Goal: Task Accomplishment & Management: Manage account settings

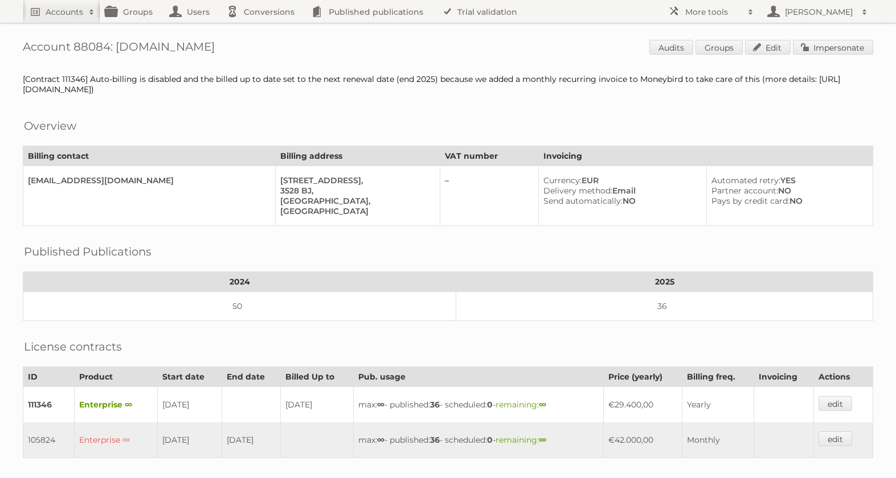
scroll to position [261, 0]
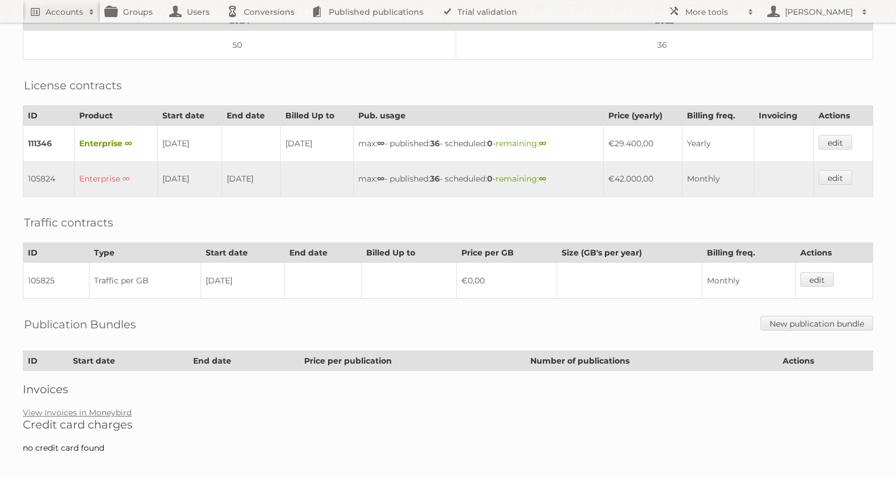
click at [67, 9] on h2 "Accounts" at bounding box center [65, 11] width 38 height 11
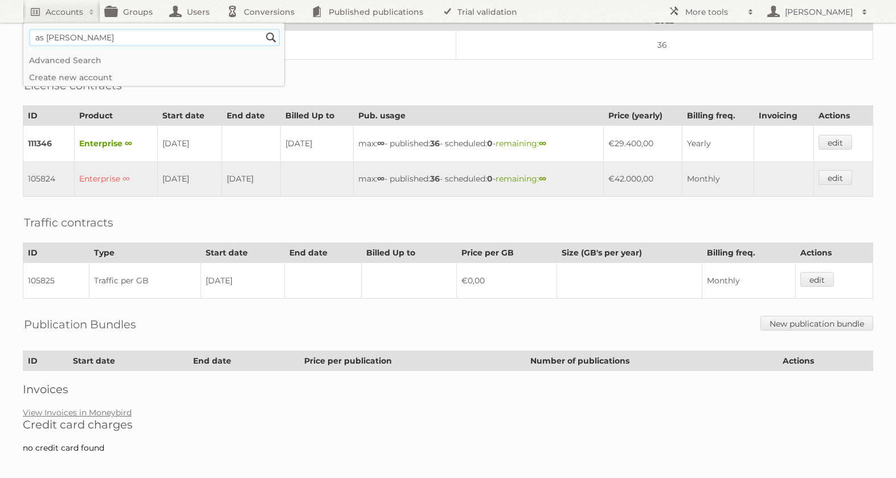
type input"] "as watson"
click at [262, 29] on input "Search" at bounding box center [270, 37] width 17 height 17
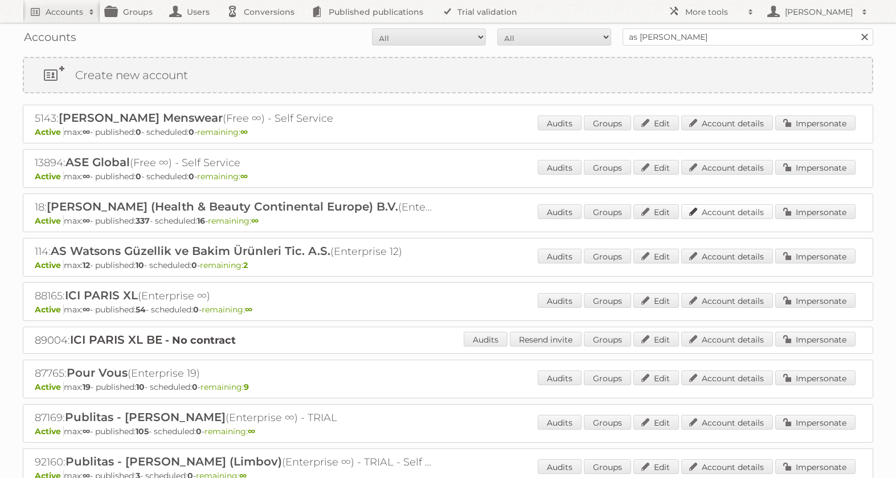
click at [721, 207] on link "Account details" at bounding box center [727, 211] width 92 height 15
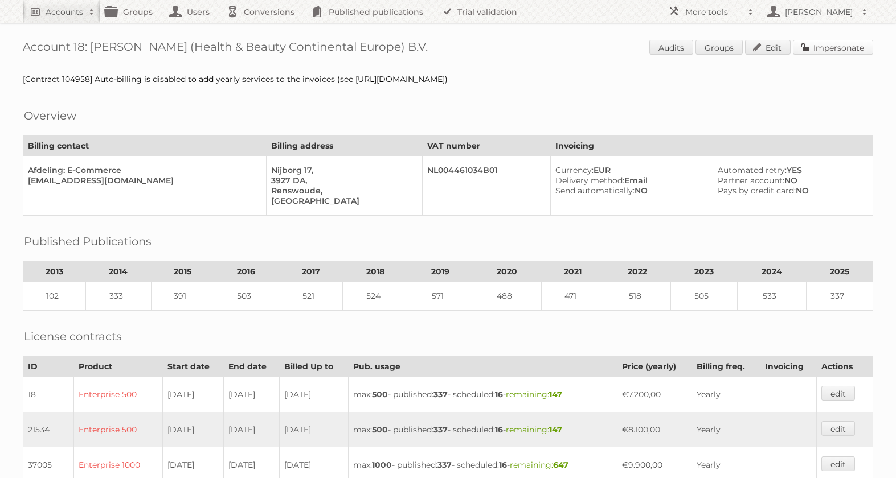
click at [823, 51] on link "Impersonate" at bounding box center [833, 47] width 80 height 15
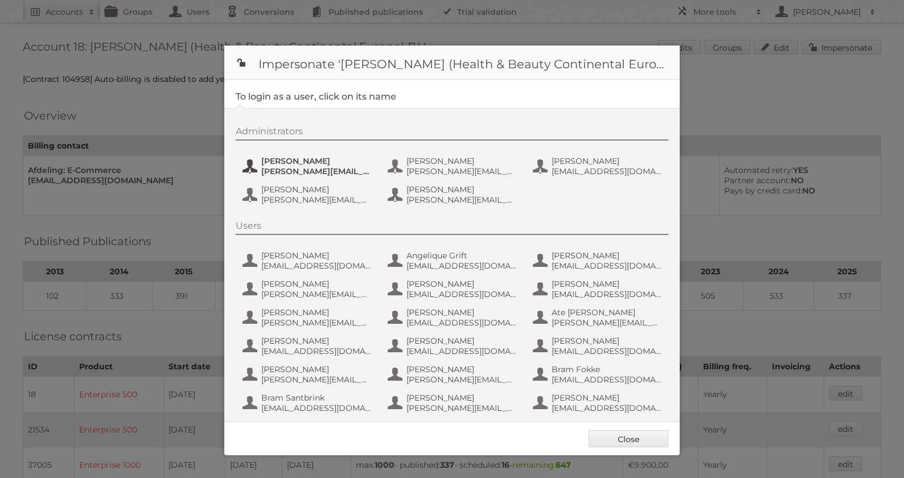
click at [278, 167] on span "e.nauta@nl.aswatson.com" at bounding box center [316, 171] width 110 height 10
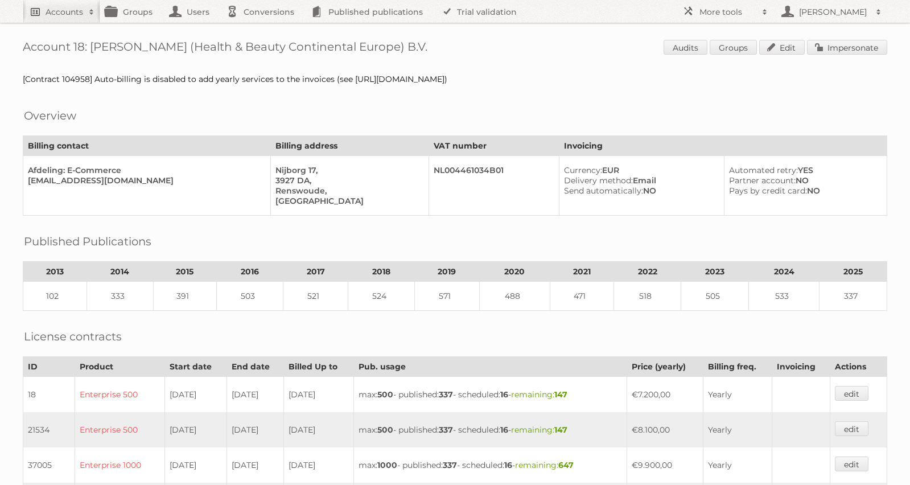
click at [72, 9] on h2 "Accounts" at bounding box center [65, 11] width 38 height 11
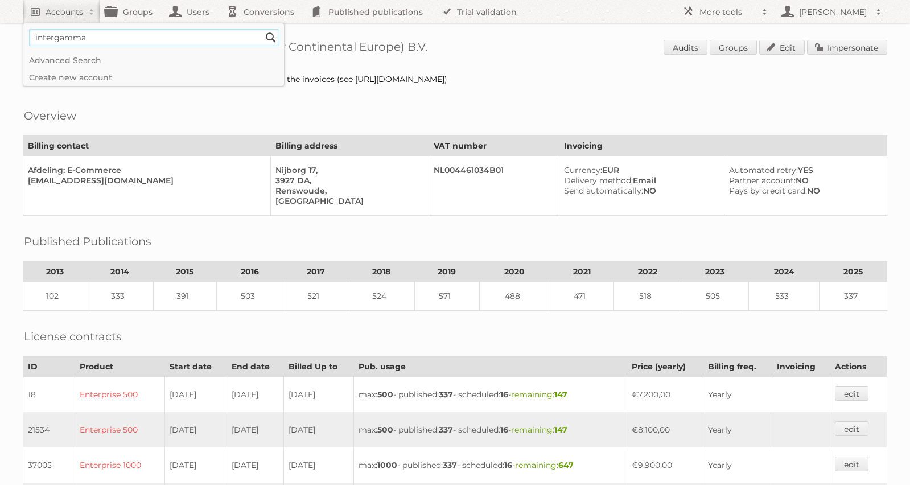
type input"] "intergamma"
click at [262, 29] on input "Search" at bounding box center [270, 37] width 17 height 17
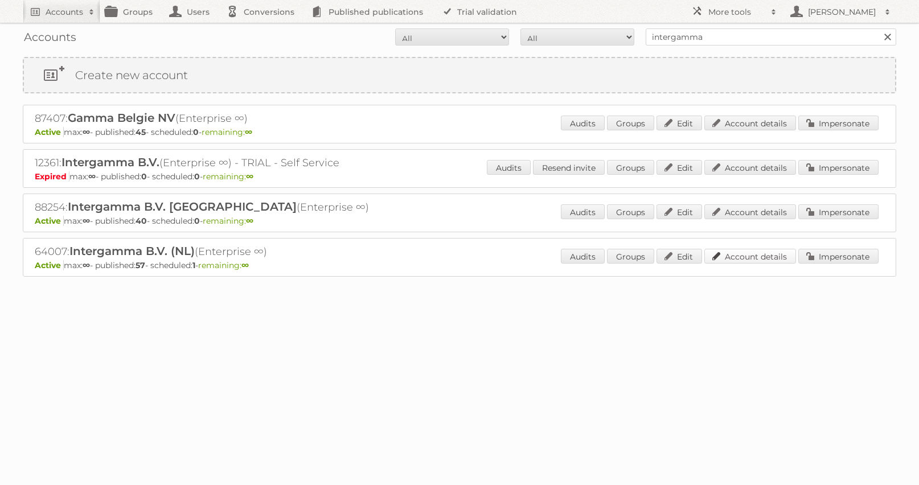
click at [766, 260] on link "Account details" at bounding box center [750, 256] width 92 height 15
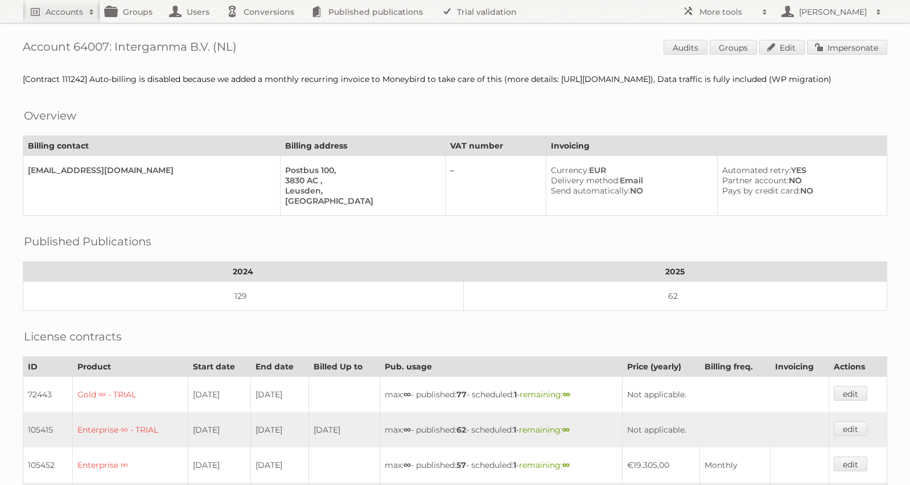
scroll to position [334, 0]
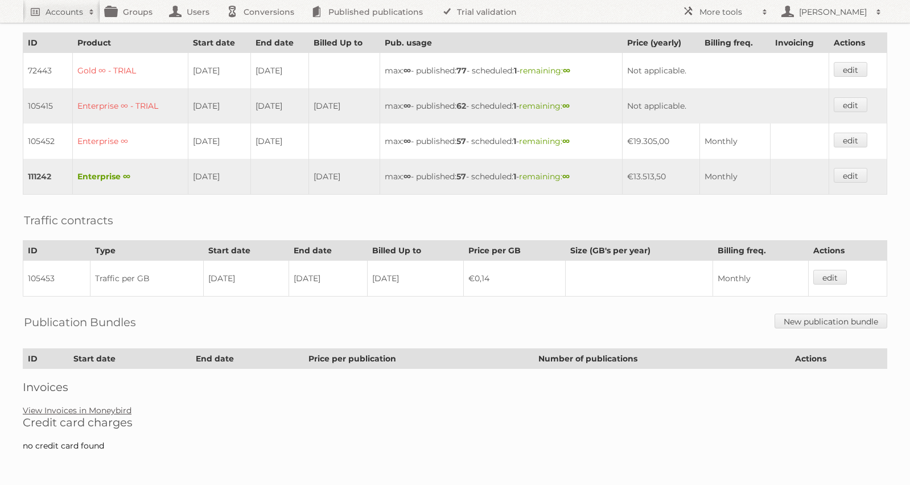
click at [78, 412] on link "View Invoices in Moneybird" at bounding box center [77, 410] width 109 height 10
